Goal: Information Seeking & Learning: Learn about a topic

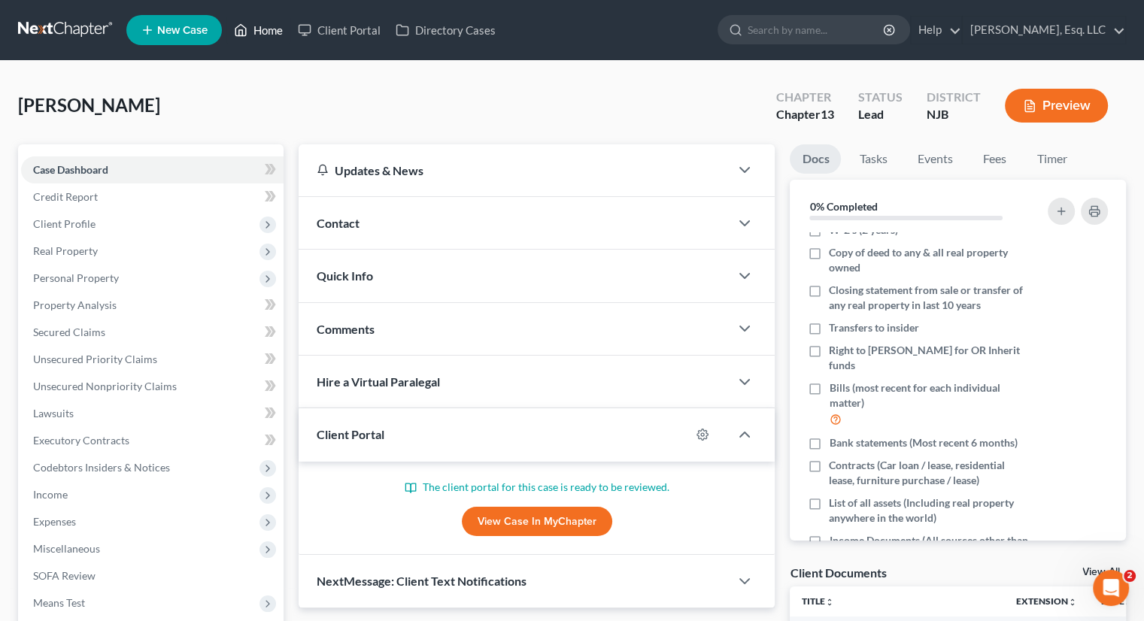
drag, startPoint x: 276, startPoint y: 31, endPoint x: 387, endPoint y: 56, distance: 113.5
click at [276, 31] on link "Home" at bounding box center [258, 30] width 64 height 27
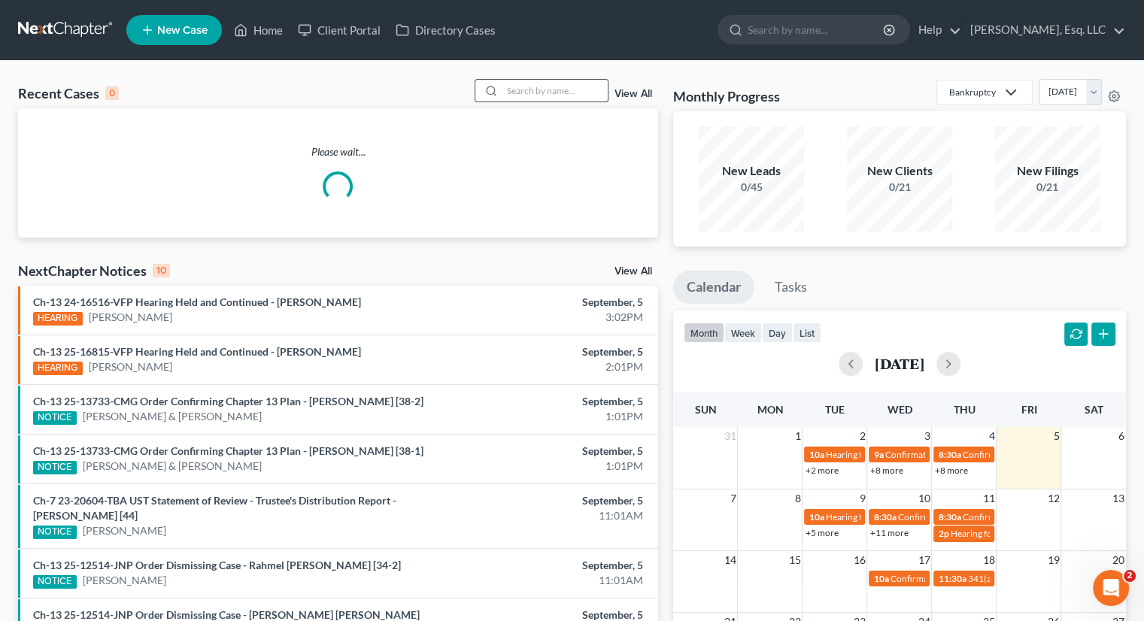
click at [512, 90] on input "search" at bounding box center [555, 91] width 105 height 22
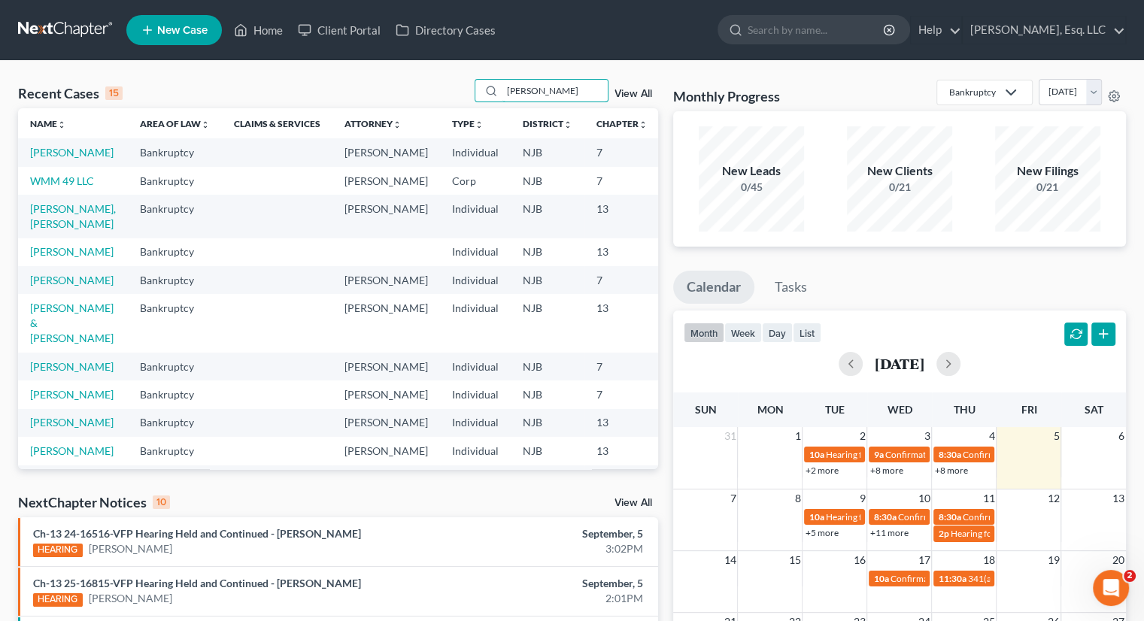
type input "[PERSON_NAME]"
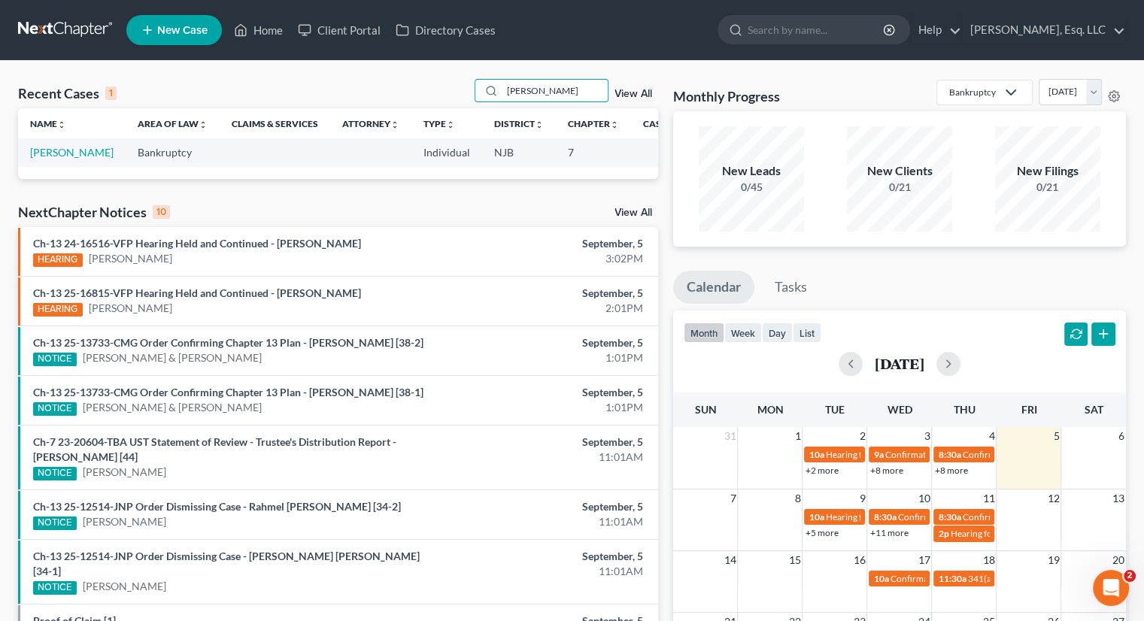
click at [35, 159] on td "[PERSON_NAME]" at bounding box center [72, 152] width 108 height 28
click at [46, 159] on link "[PERSON_NAME]" at bounding box center [72, 152] width 84 height 13
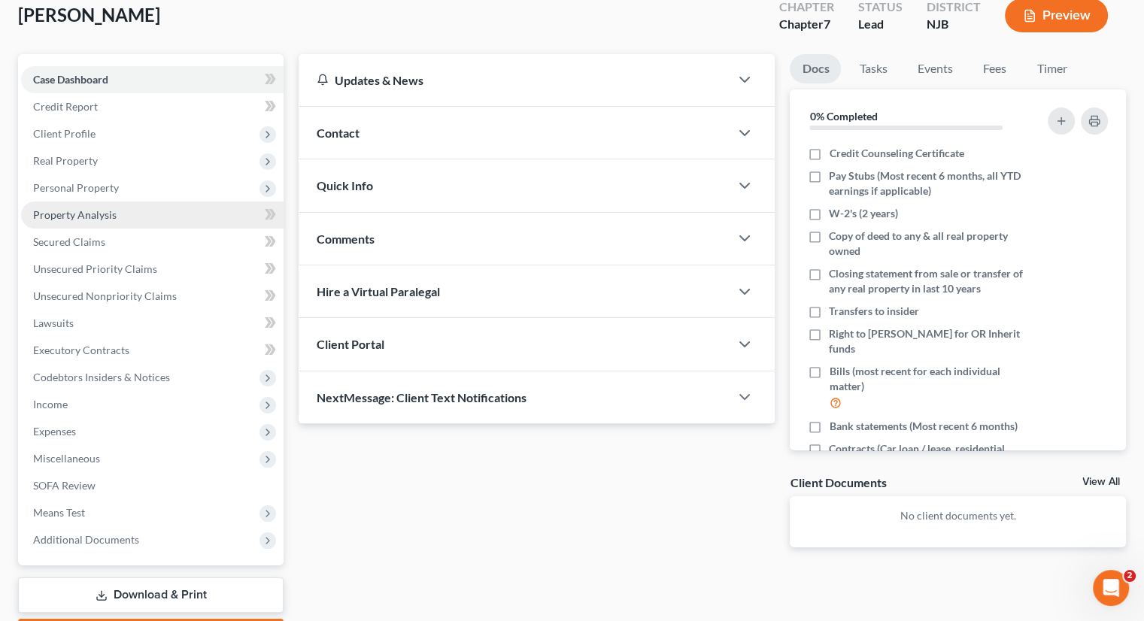
scroll to position [178, 0]
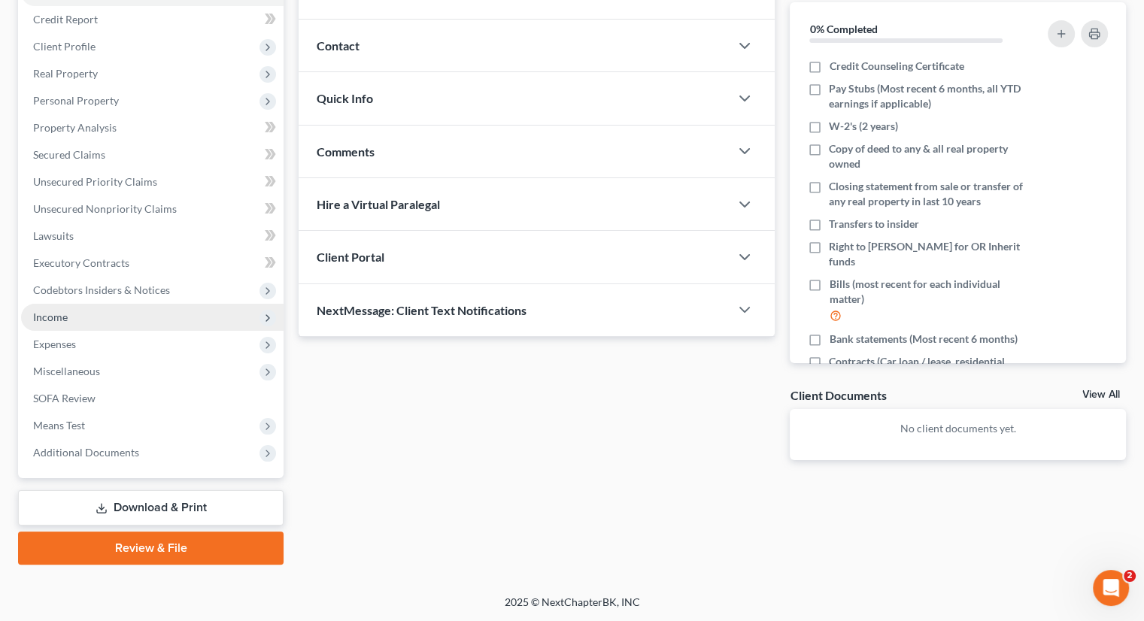
drag, startPoint x: 65, startPoint y: 317, endPoint x: 109, endPoint y: 320, distance: 43.7
click at [66, 317] on span "Income" at bounding box center [50, 317] width 35 height 13
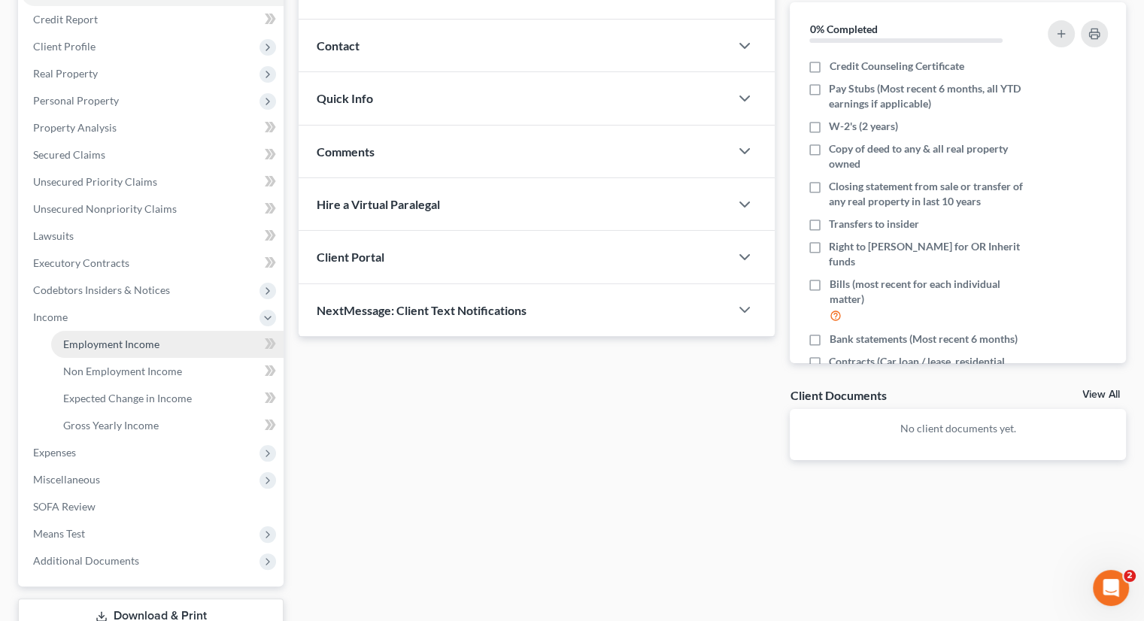
click at [147, 344] on span "Employment Income" at bounding box center [111, 344] width 96 height 13
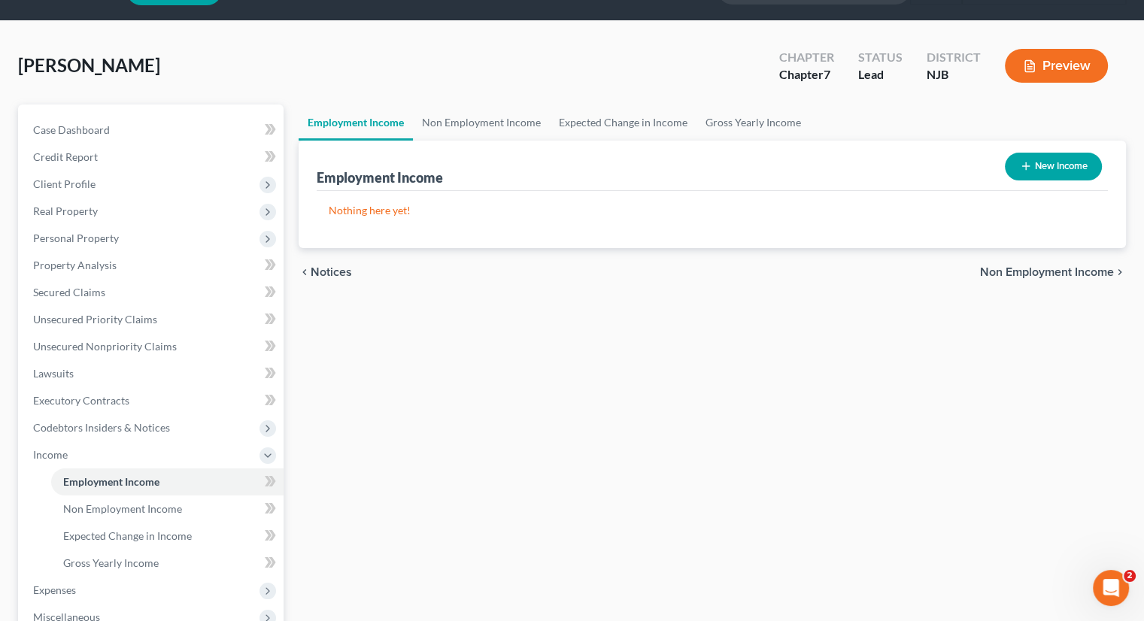
scroll to position [150, 0]
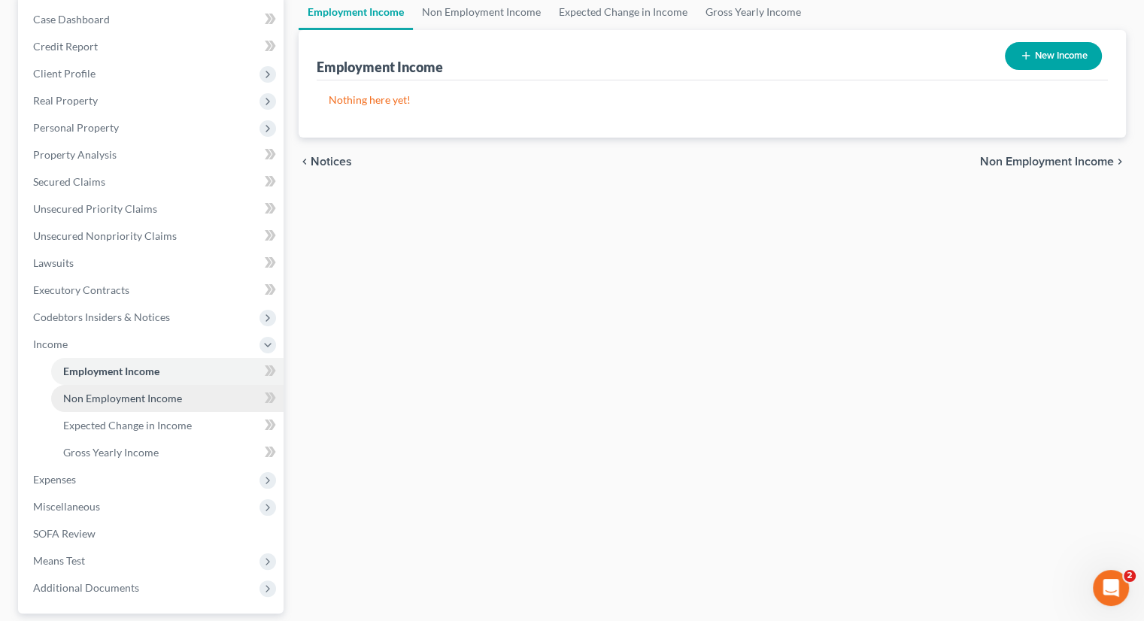
click at [160, 398] on span "Non Employment Income" at bounding box center [122, 398] width 119 height 13
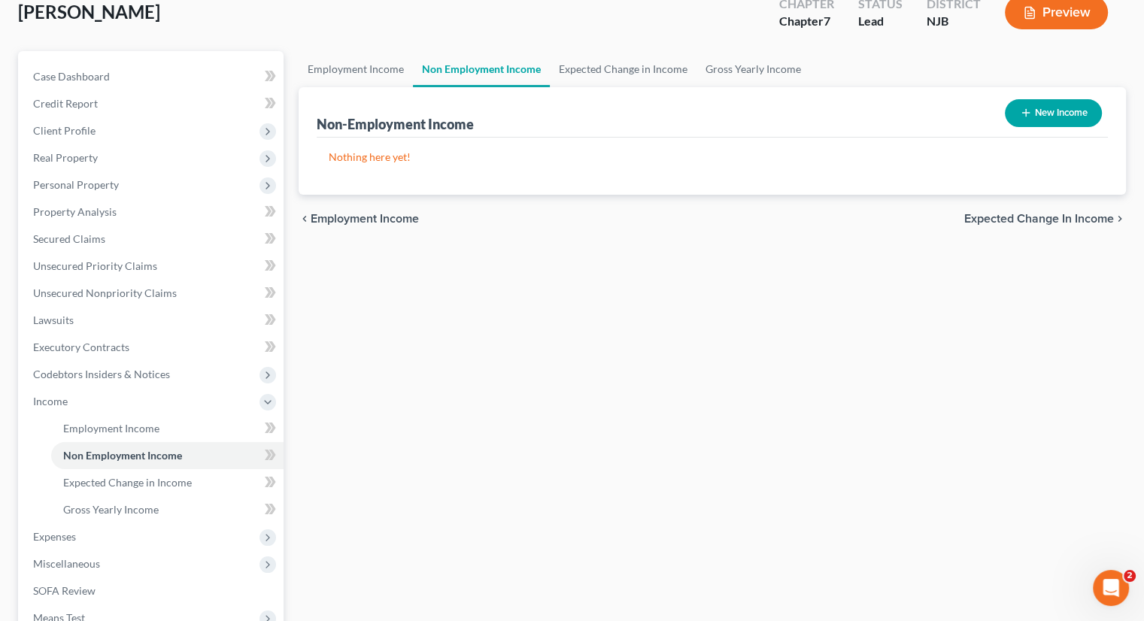
scroll to position [226, 0]
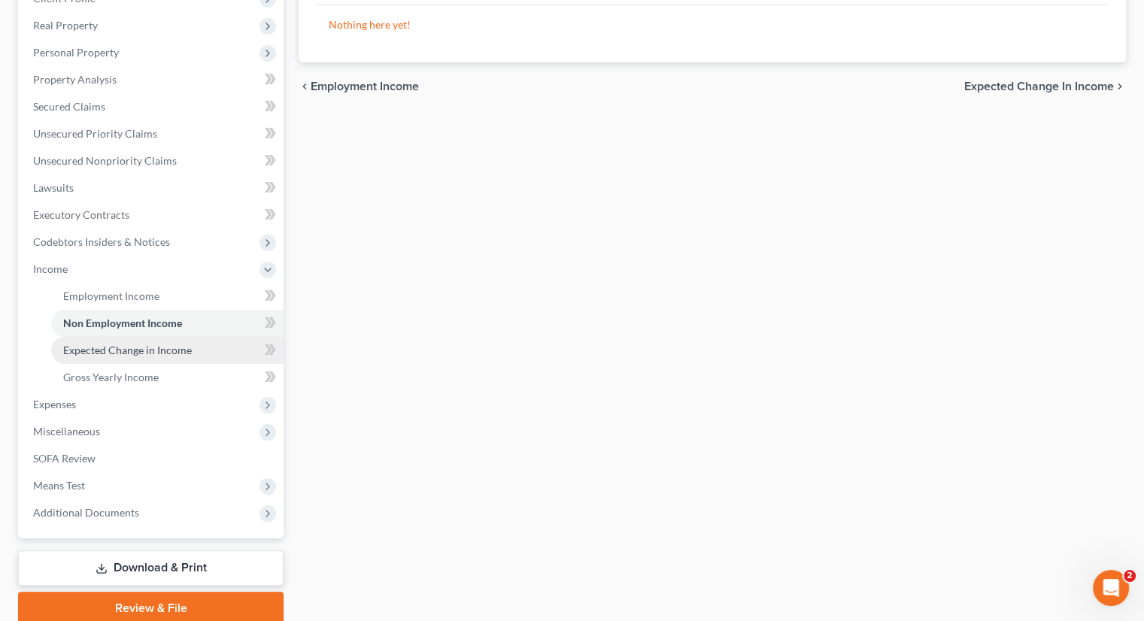
click at [132, 355] on span "Expected Change in Income" at bounding box center [127, 350] width 129 height 13
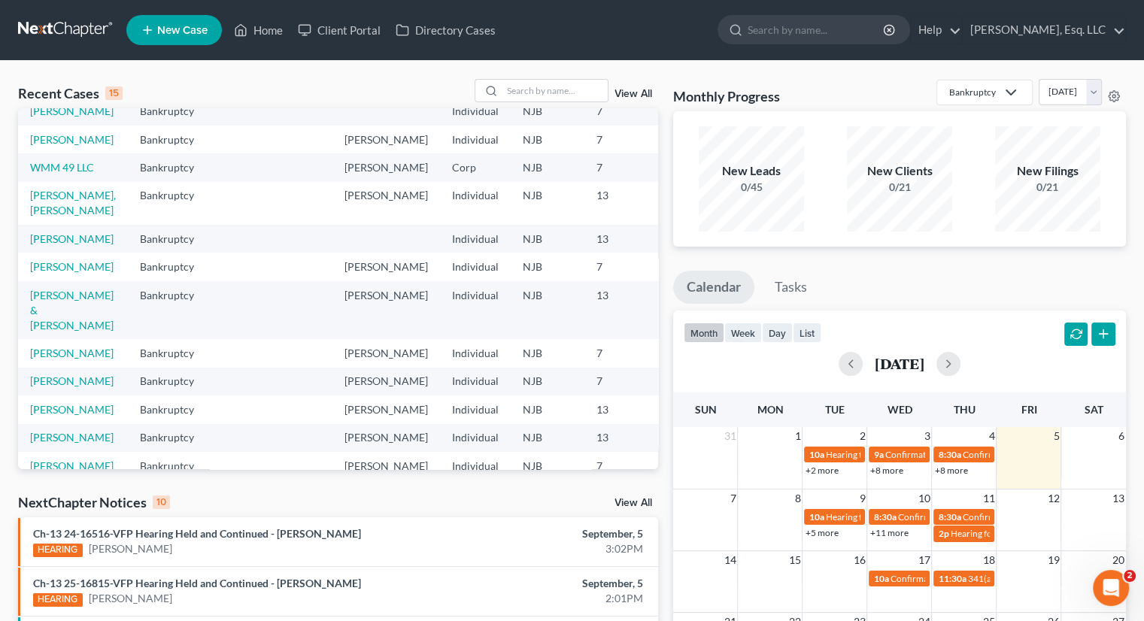
scroll to position [150, 0]
